Goal: Transaction & Acquisition: Purchase product/service

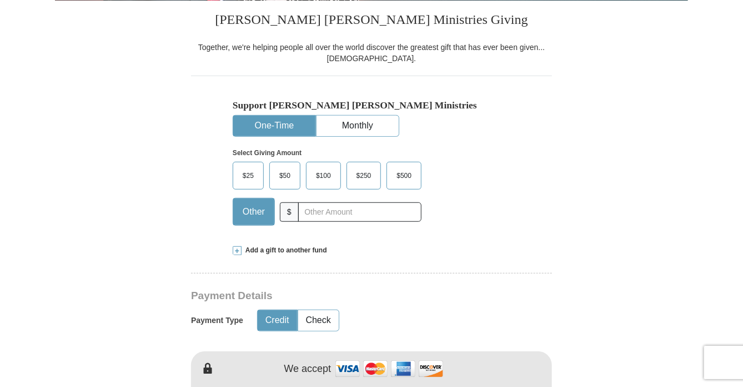
type input "120.00"
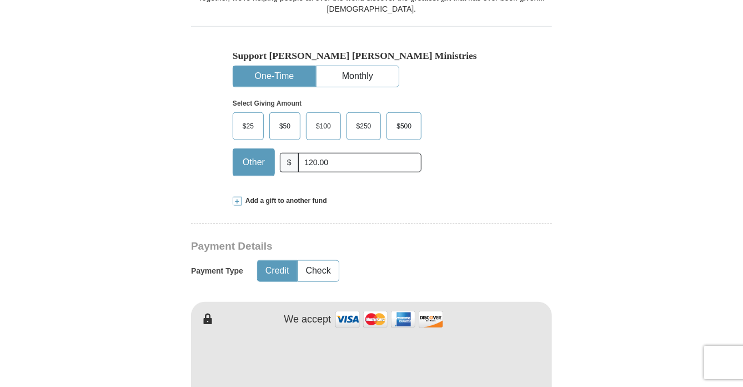
scroll to position [389, 0]
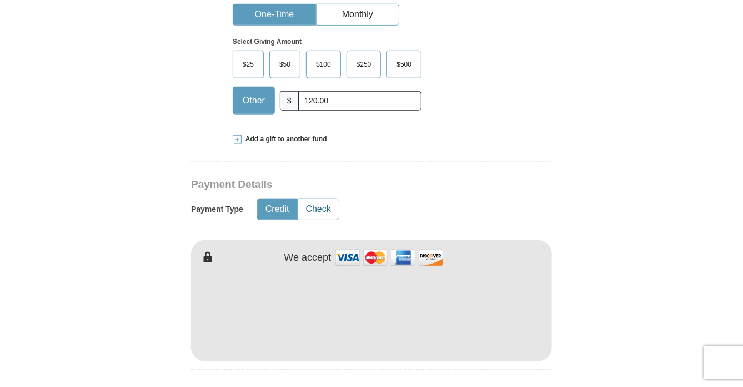
click at [322, 207] on button "Check" at bounding box center [318, 209] width 41 height 21
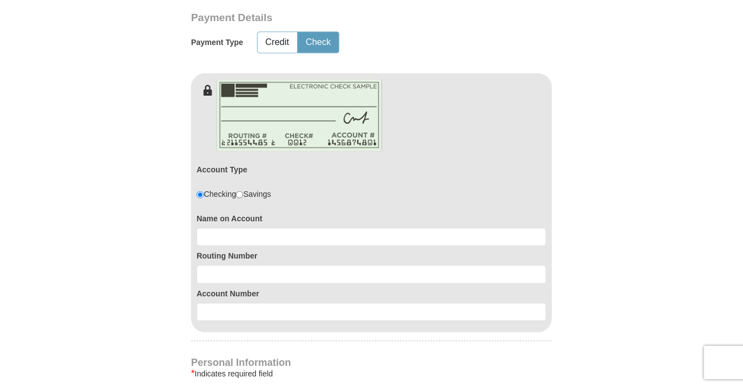
scroll to position [611, 0]
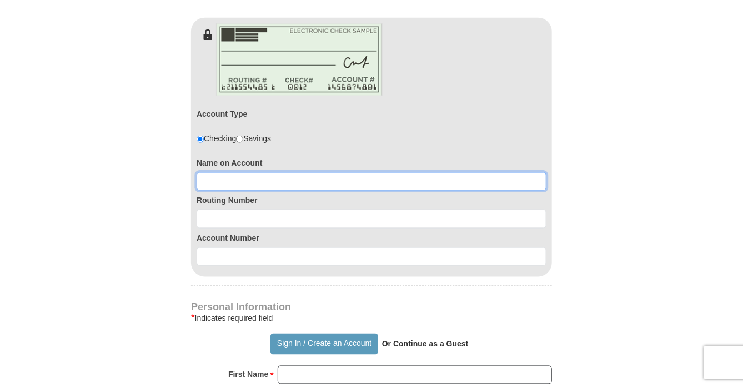
click at [217, 179] on input at bounding box center [372, 181] width 350 height 19
type input "[PERSON_NAME]"
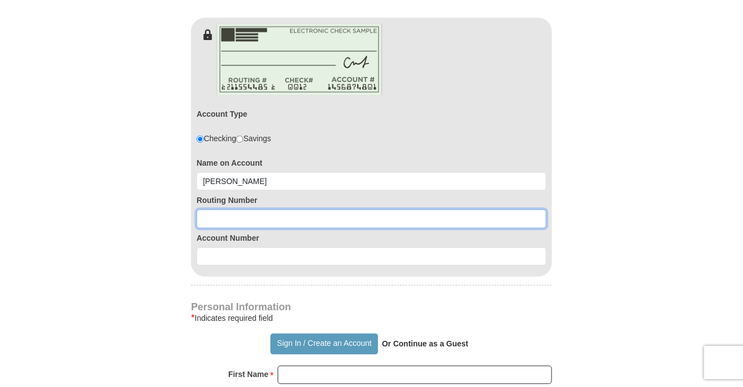
click at [209, 214] on input at bounding box center [372, 218] width 350 height 19
type input "307075259"
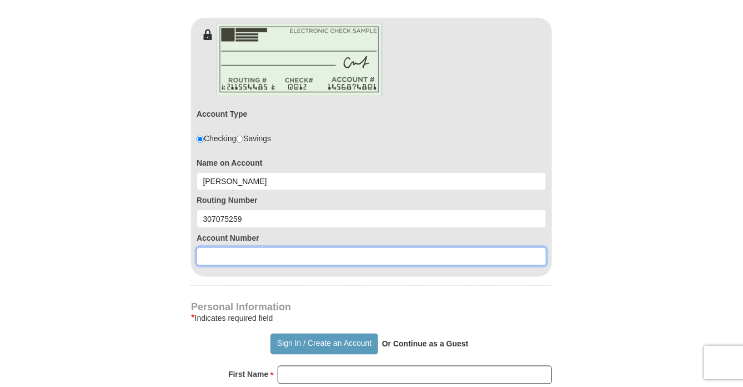
click at [219, 253] on input at bounding box center [372, 256] width 350 height 19
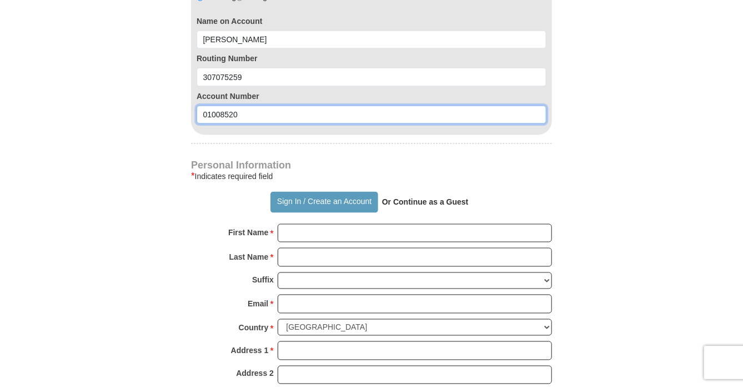
scroll to position [778, 0]
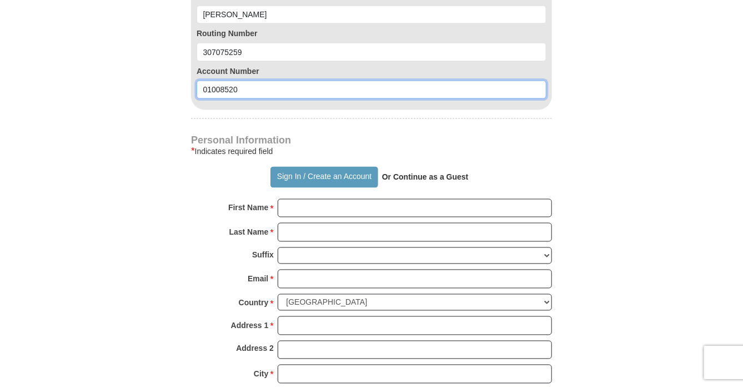
type input "01008520"
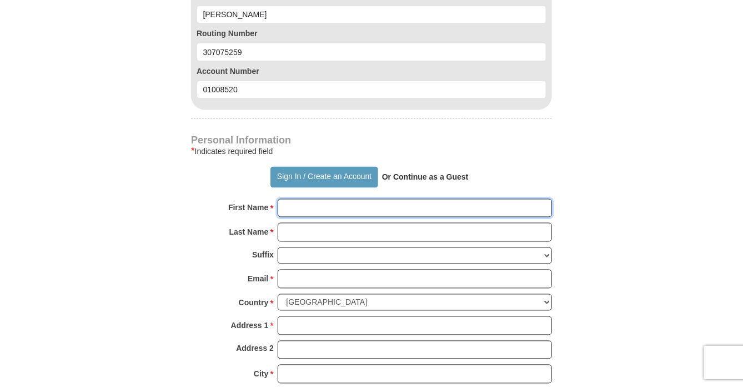
click at [300, 204] on input "First Name *" at bounding box center [415, 208] width 275 height 19
type input "[PERSON_NAME]"
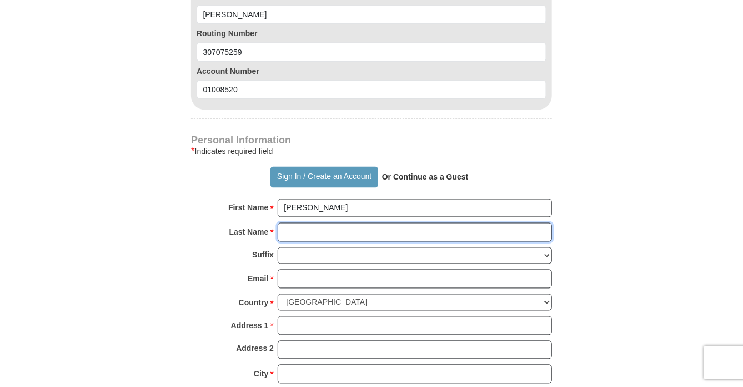
type input "[PERSON_NAME]"
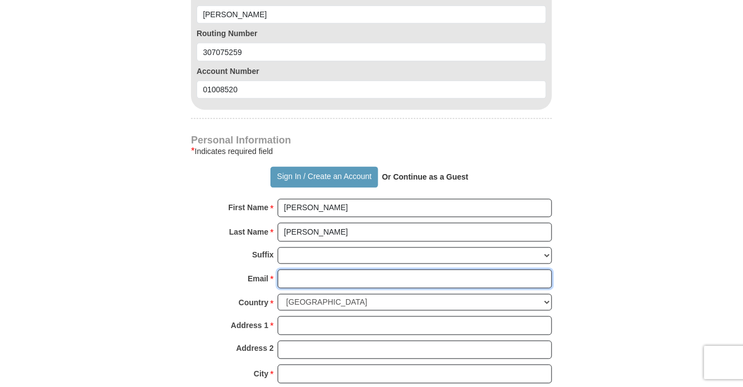
type input "[EMAIL_ADDRESS][DOMAIN_NAME]"
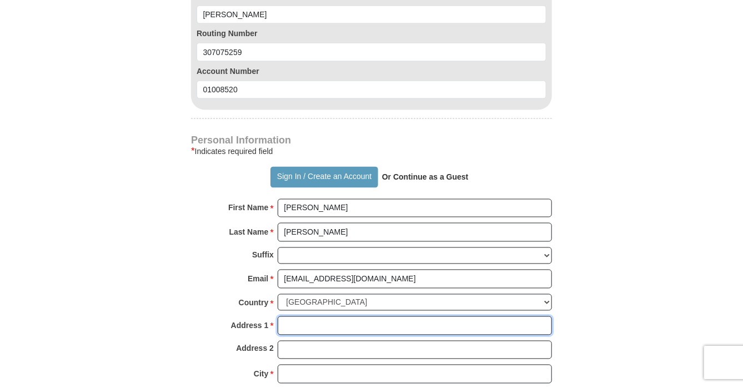
type input "[STREET_ADDRESS][PERSON_NAME]"
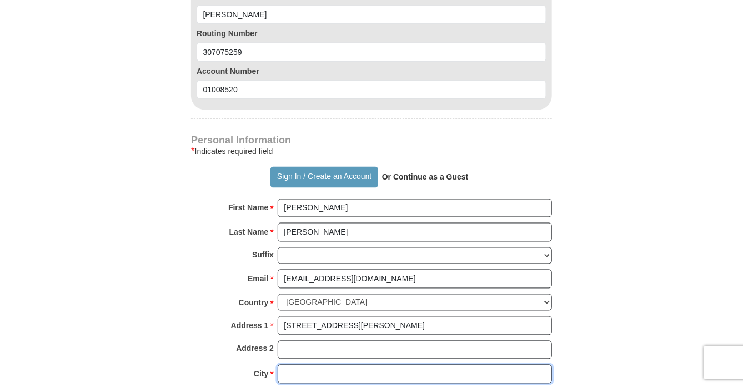
type input "LAKEWOOD"
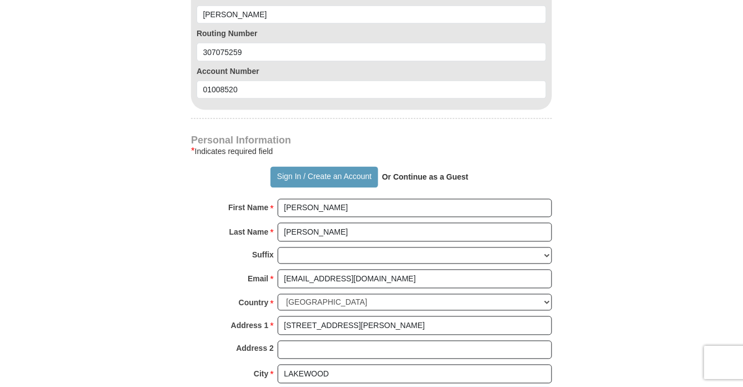
select select "CO"
type input "80227"
type input "3039863392"
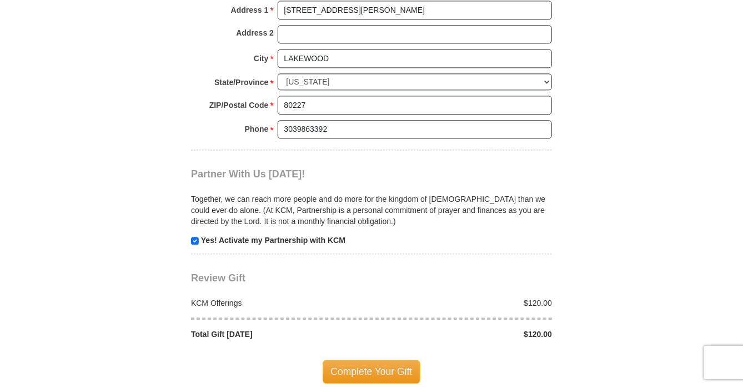
scroll to position [1167, 0]
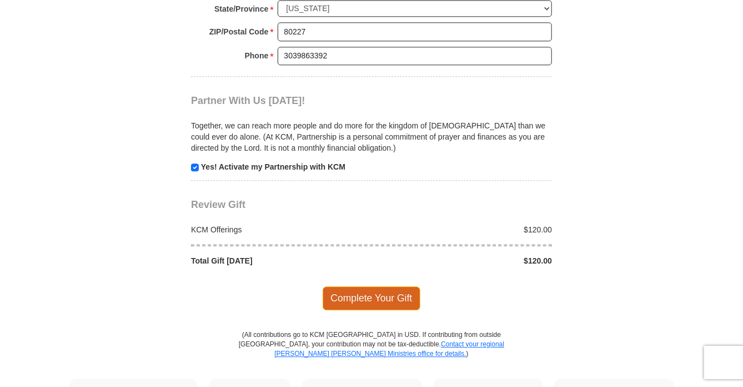
click at [373, 288] on span "Complete Your Gift" at bounding box center [372, 297] width 98 height 23
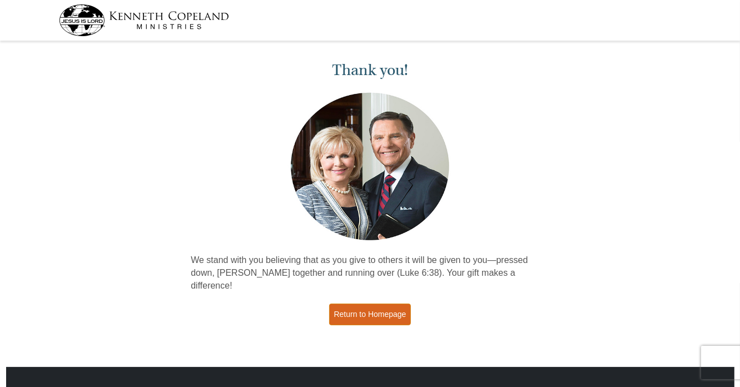
drag, startPoint x: 381, startPoint y: 300, endPoint x: 386, endPoint y: 302, distance: 6.2
click at [382, 303] on link "Return to Homepage" at bounding box center [370, 314] width 82 height 22
